Goal: Download file/media

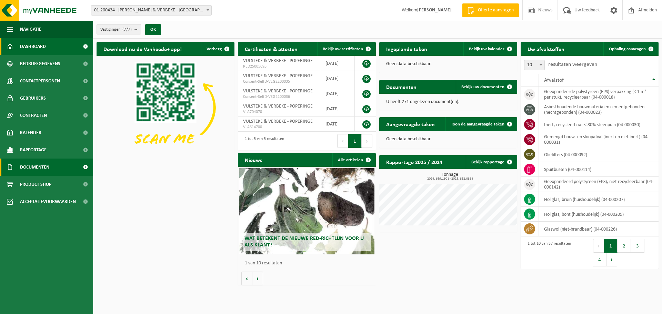
click at [35, 169] on span "Documenten" at bounding box center [34, 167] width 29 height 17
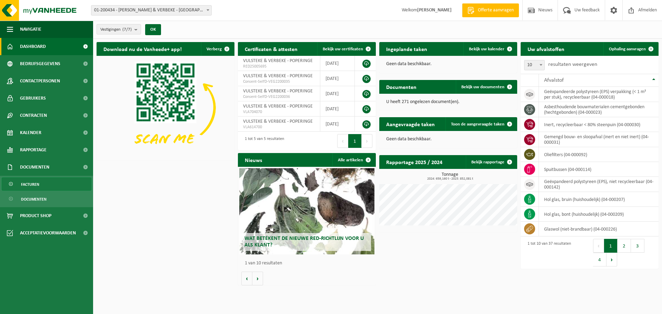
click at [34, 186] on span "Facturen" at bounding box center [30, 184] width 18 height 13
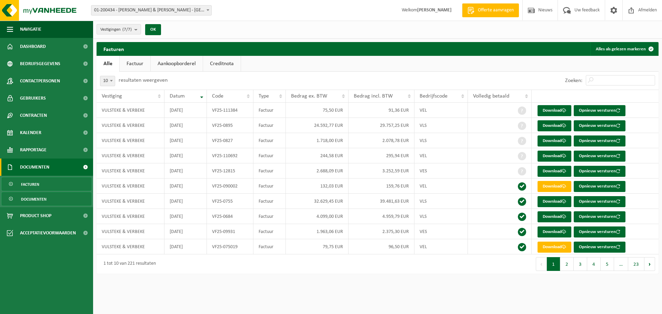
click at [36, 198] on span "Documenten" at bounding box center [34, 199] width 26 height 13
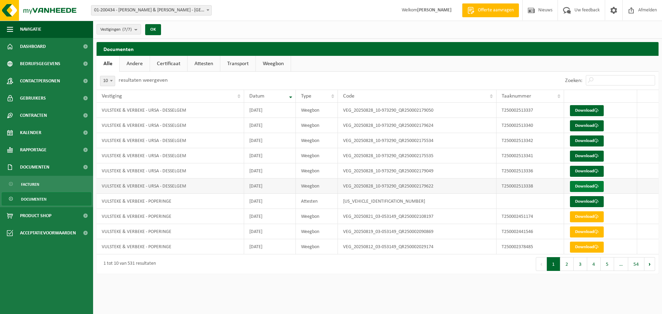
click at [578, 183] on link "Download" at bounding box center [587, 186] width 34 height 11
click at [585, 169] on link "Download" at bounding box center [587, 171] width 34 height 11
click at [582, 156] on link "Download" at bounding box center [587, 156] width 34 height 11
click at [583, 140] on link "Download" at bounding box center [587, 141] width 34 height 11
click at [582, 126] on link "Download" at bounding box center [587, 125] width 34 height 11
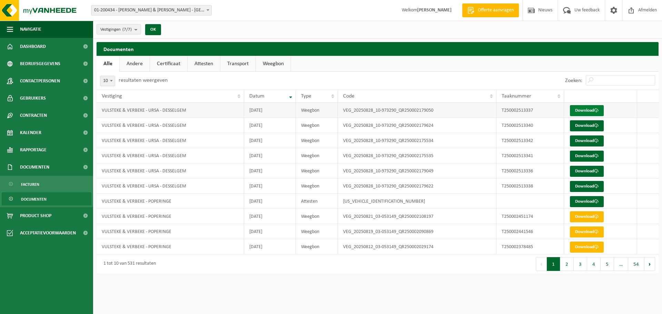
click at [580, 112] on link "Download" at bounding box center [587, 110] width 34 height 11
